Goal: Navigation & Orientation: Find specific page/section

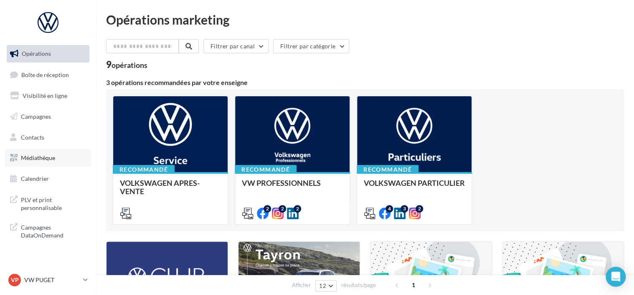
click at [42, 153] on link "Médiathèque" at bounding box center [48, 158] width 86 height 18
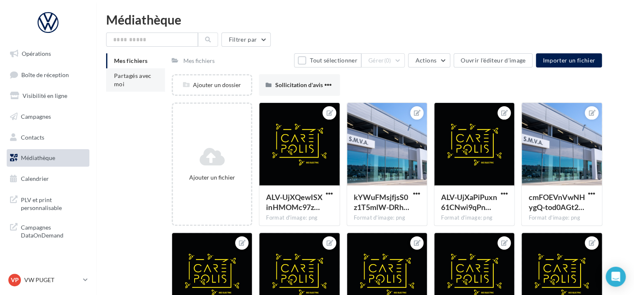
click at [137, 80] on li "Partagés avec moi" at bounding box center [135, 79] width 59 height 23
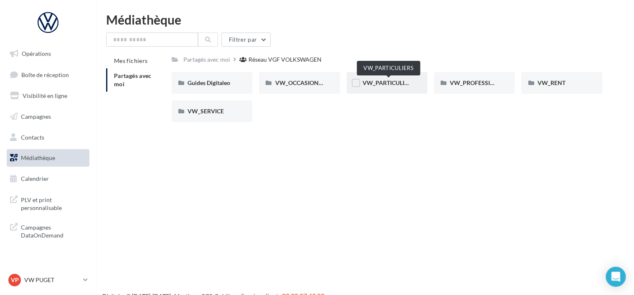
click at [380, 83] on span "VW_PARTICULIERS" at bounding box center [388, 82] width 52 height 7
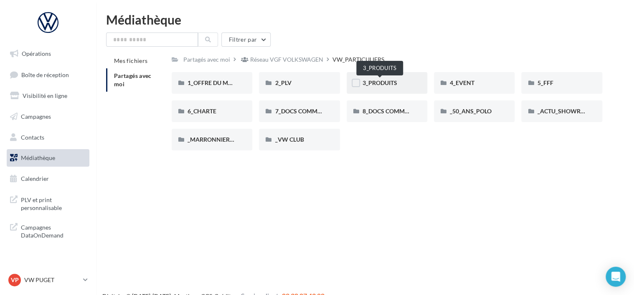
click at [387, 82] on span "3_PRODUITS" at bounding box center [379, 82] width 35 height 7
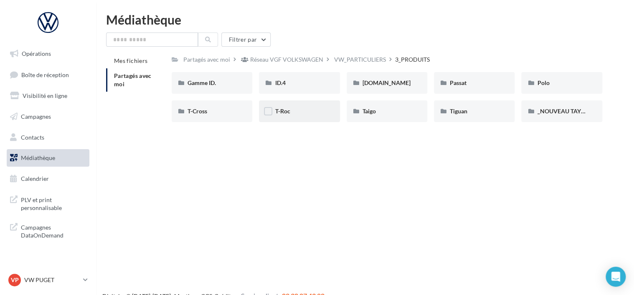
click at [298, 109] on div "T-Roc" at bounding box center [299, 111] width 49 height 8
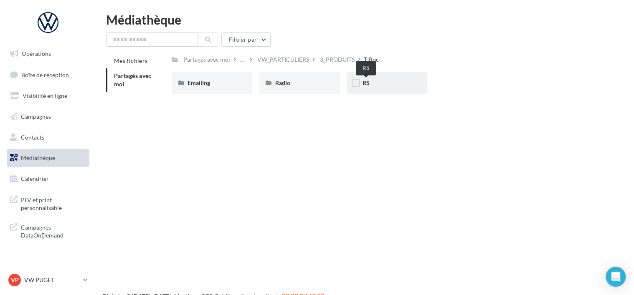
click at [370, 84] on div "RS" at bounding box center [386, 83] width 49 height 8
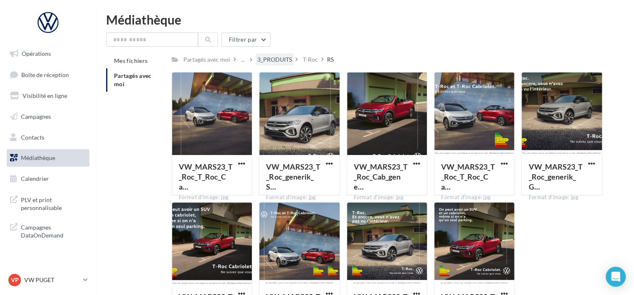
click at [269, 55] on div "3_PRODUITS" at bounding box center [274, 59] width 38 height 12
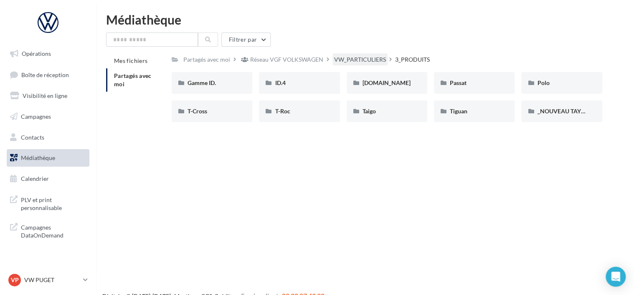
click at [336, 61] on div "VW_PARTICULIERS" at bounding box center [360, 60] width 52 height 8
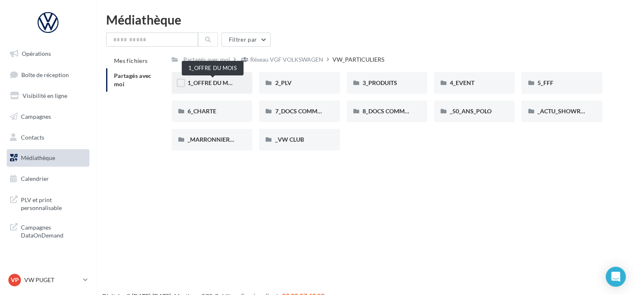
click at [215, 84] on span "1_OFFRE DU MOIS" at bounding box center [212, 82] width 50 height 7
